Goal: Task Accomplishment & Management: Manage account settings

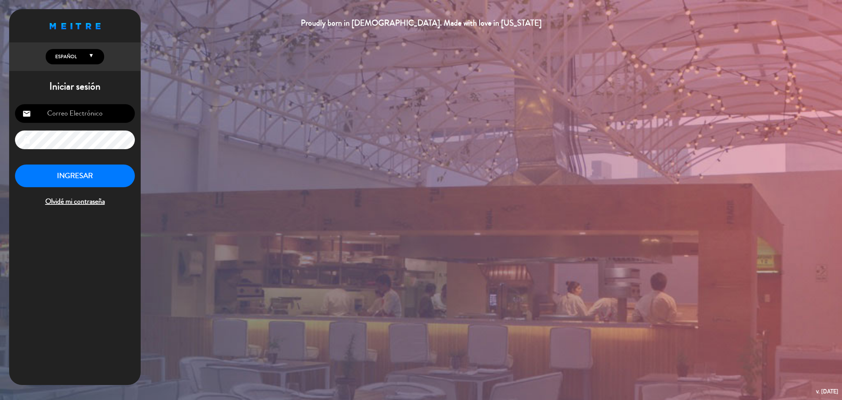
type input "[EMAIL_ADDRESS][DOMAIN_NAME]"
click at [111, 182] on button "INGRESAR" at bounding box center [75, 175] width 120 height 23
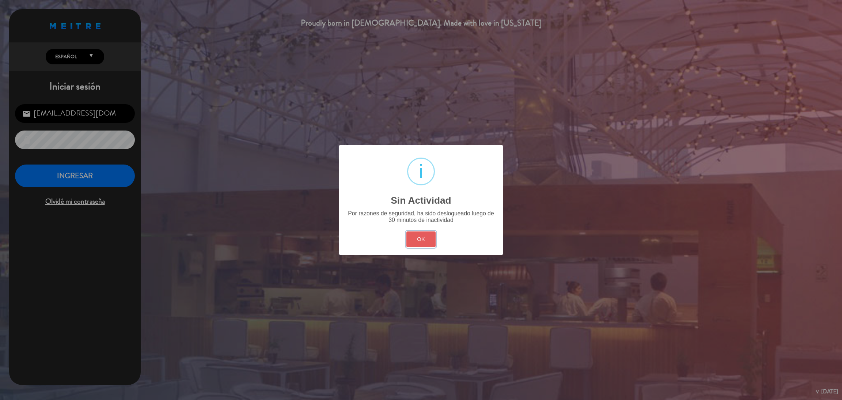
click at [419, 239] on button "OK" at bounding box center [421, 239] width 30 height 16
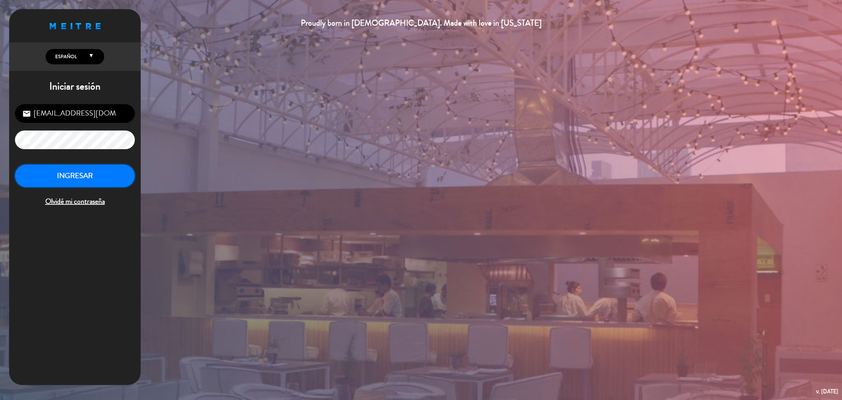
click at [70, 177] on button "INGRESAR" at bounding box center [75, 175] width 120 height 23
